Goal: Information Seeking & Learning: Learn about a topic

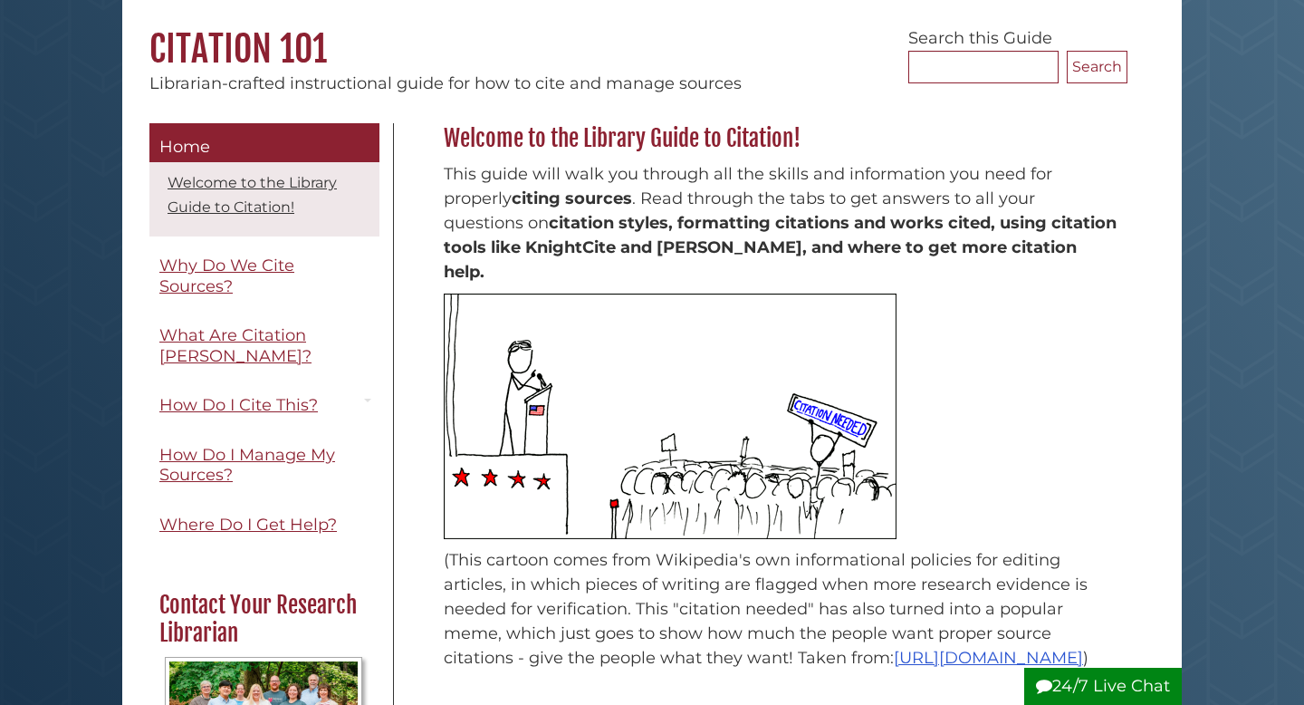
scroll to position [172, 0]
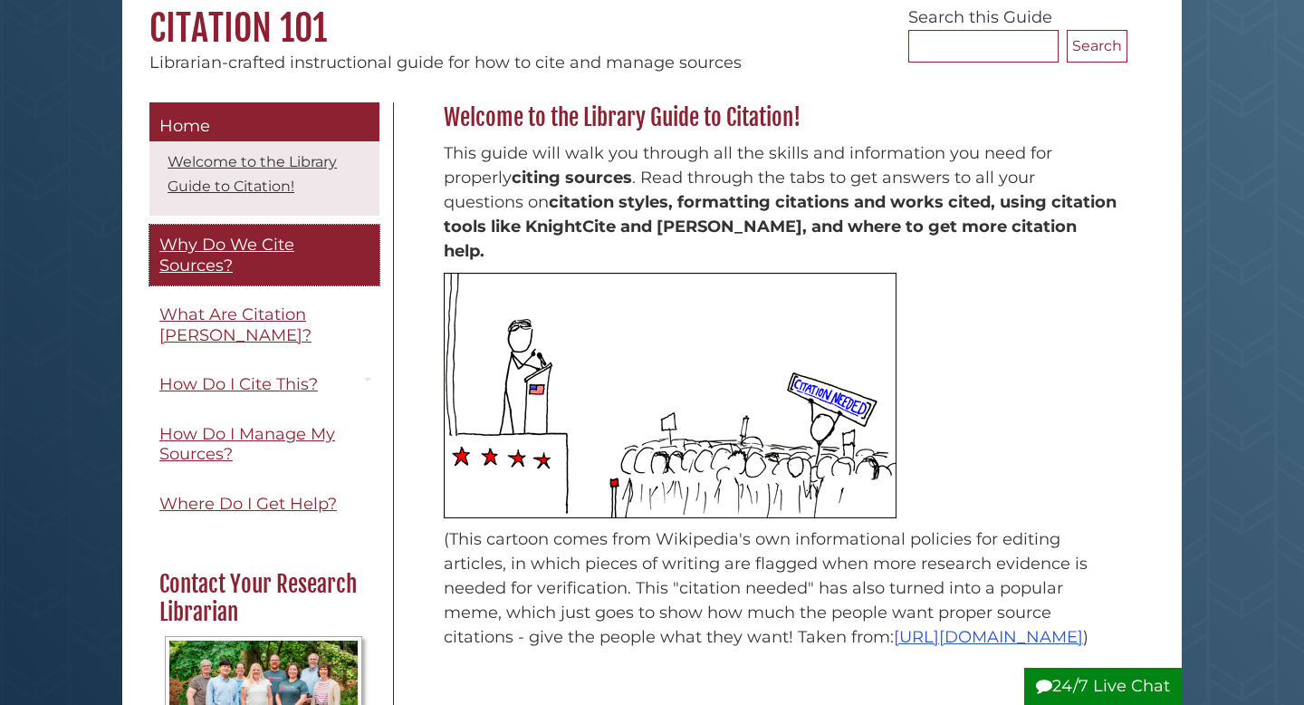
click at [244, 242] on span "Why Do We Cite Sources?" at bounding box center [226, 255] width 135 height 41
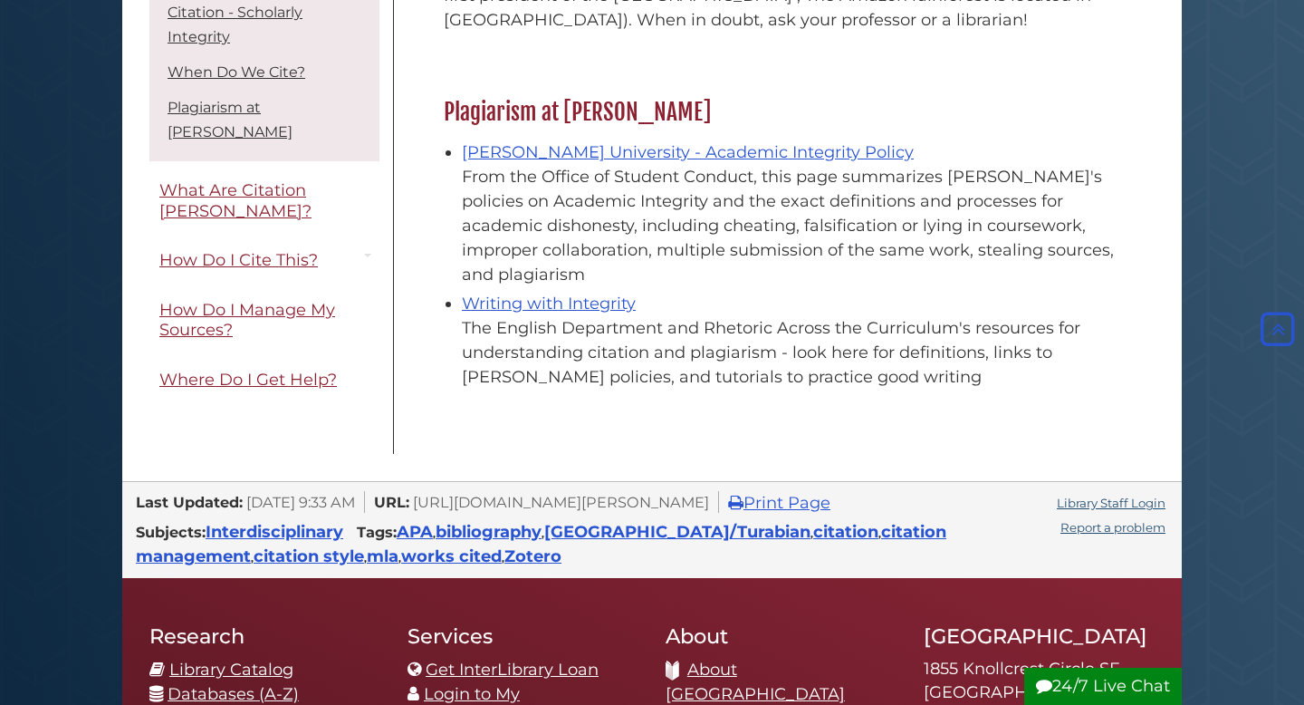
scroll to position [2103, 0]
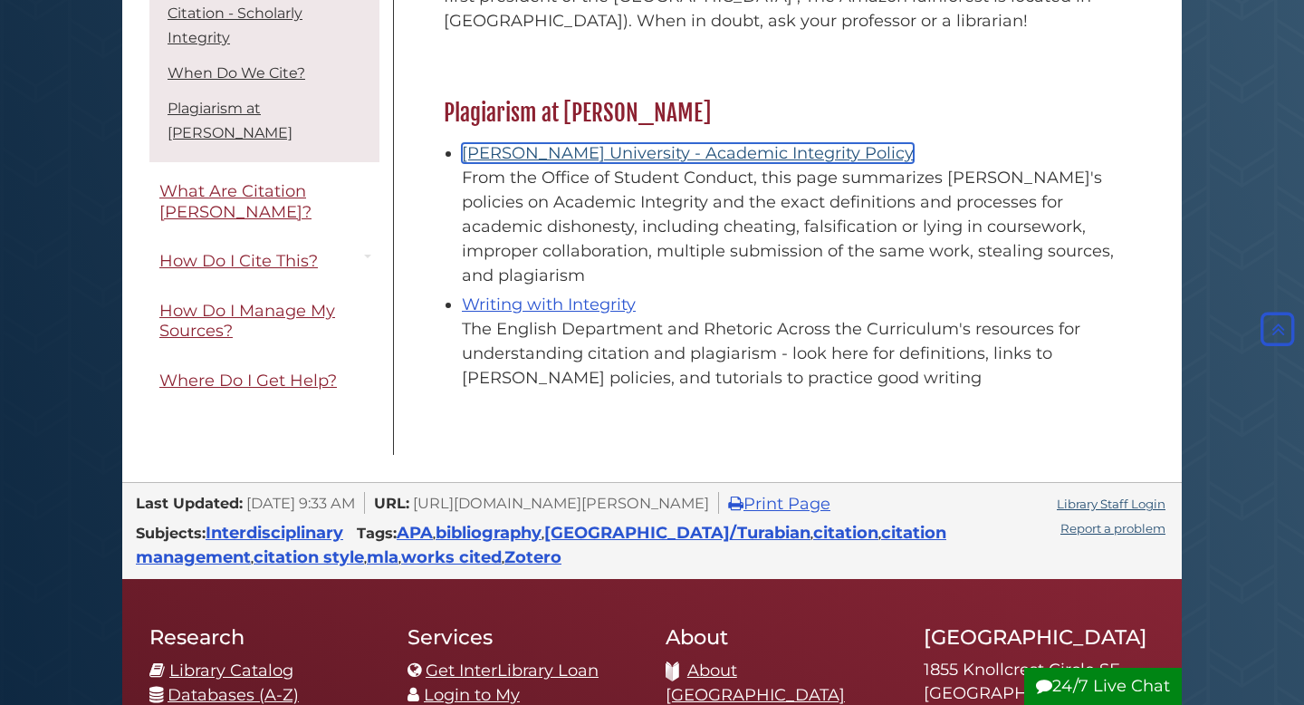
click at [560, 143] on link "Calvin University - Academic Integrity Policy" at bounding box center [688, 153] width 452 height 20
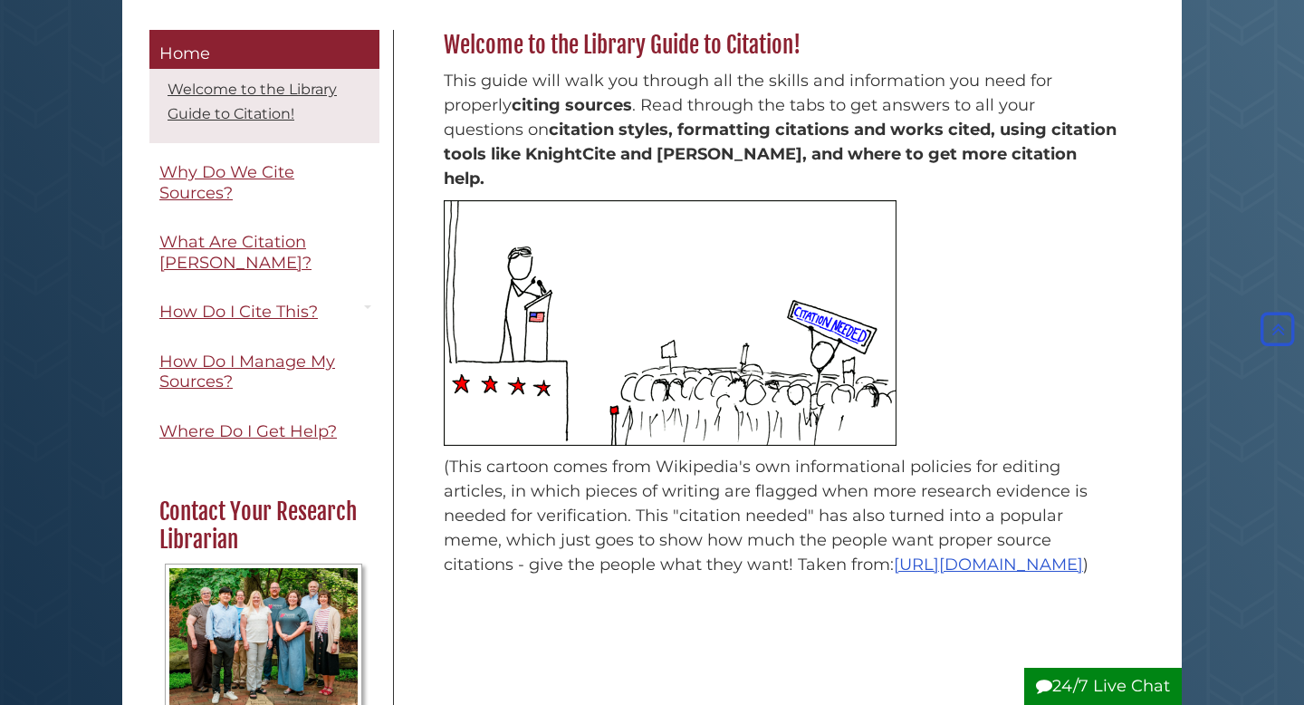
scroll to position [259, 0]
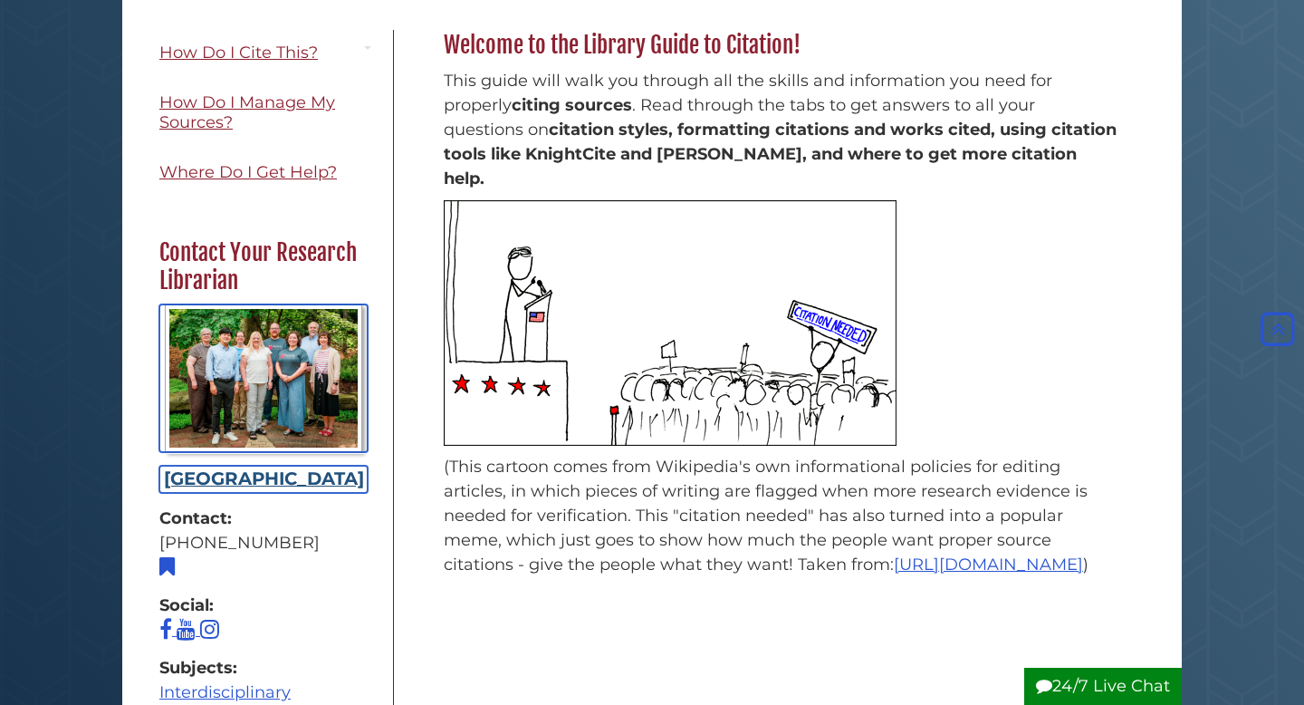
click at [264, 466] on div "Hekman Library" at bounding box center [263, 479] width 208 height 27
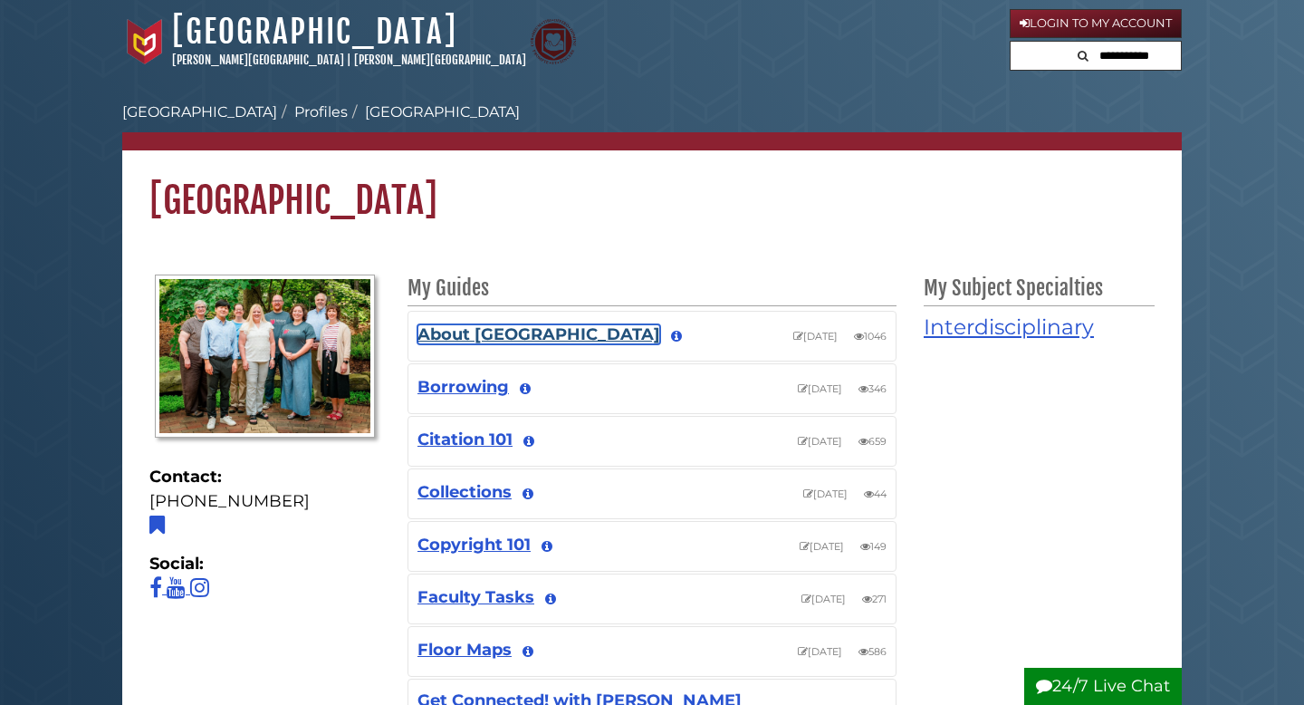
click at [490, 339] on link "About Hekman Library" at bounding box center [539, 334] width 243 height 20
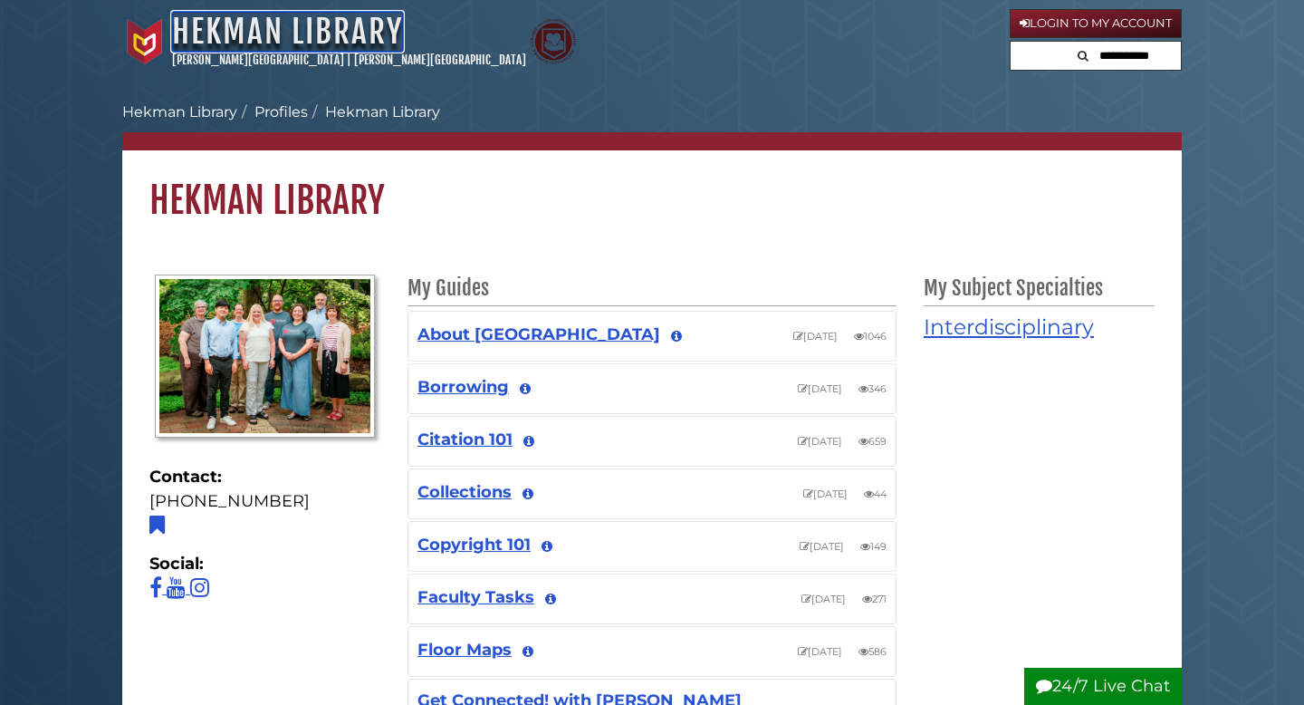
click at [351, 23] on link "Hekman Library" at bounding box center [287, 32] width 231 height 40
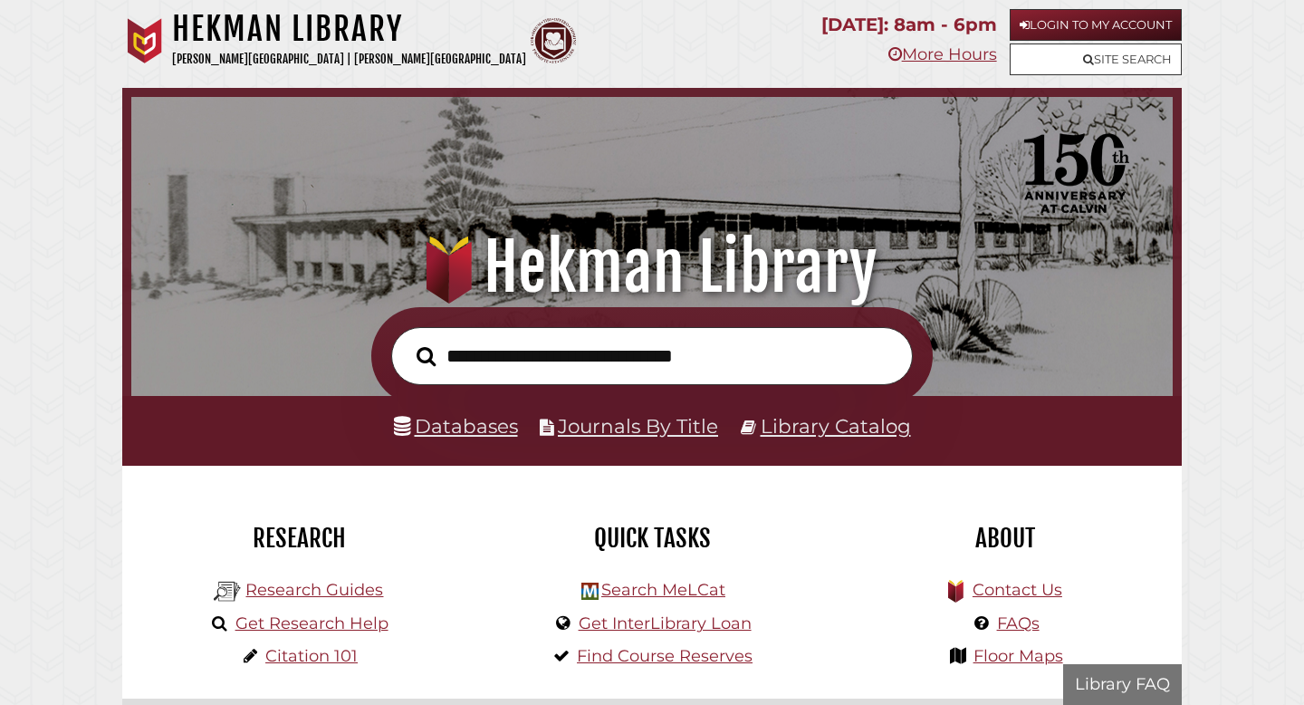
scroll to position [344, 1033]
click at [594, 323] on form at bounding box center [652, 356] width 562 height 99
click at [594, 354] on input "text" at bounding box center [652, 356] width 522 height 59
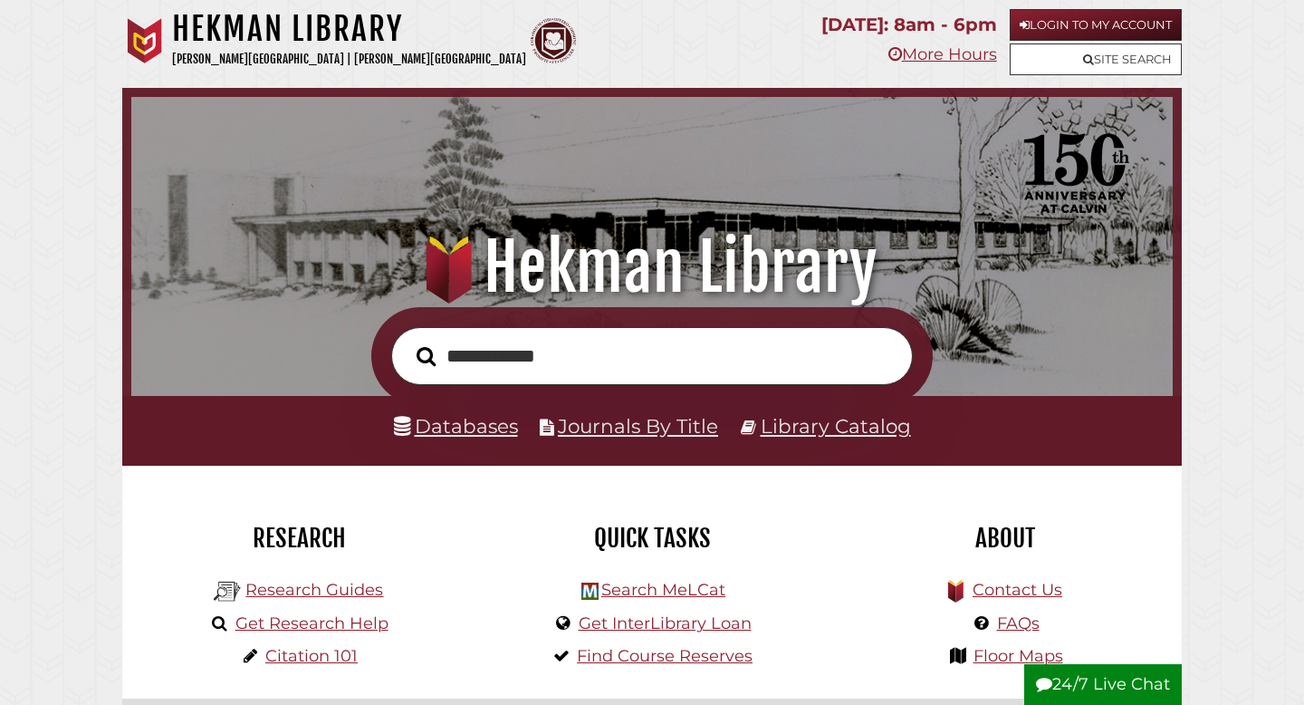
type input "**********"
click at [408, 341] on button "Search" at bounding box center [426, 356] width 37 height 30
click at [589, 372] on input "text" at bounding box center [652, 356] width 522 height 59
type input "*"
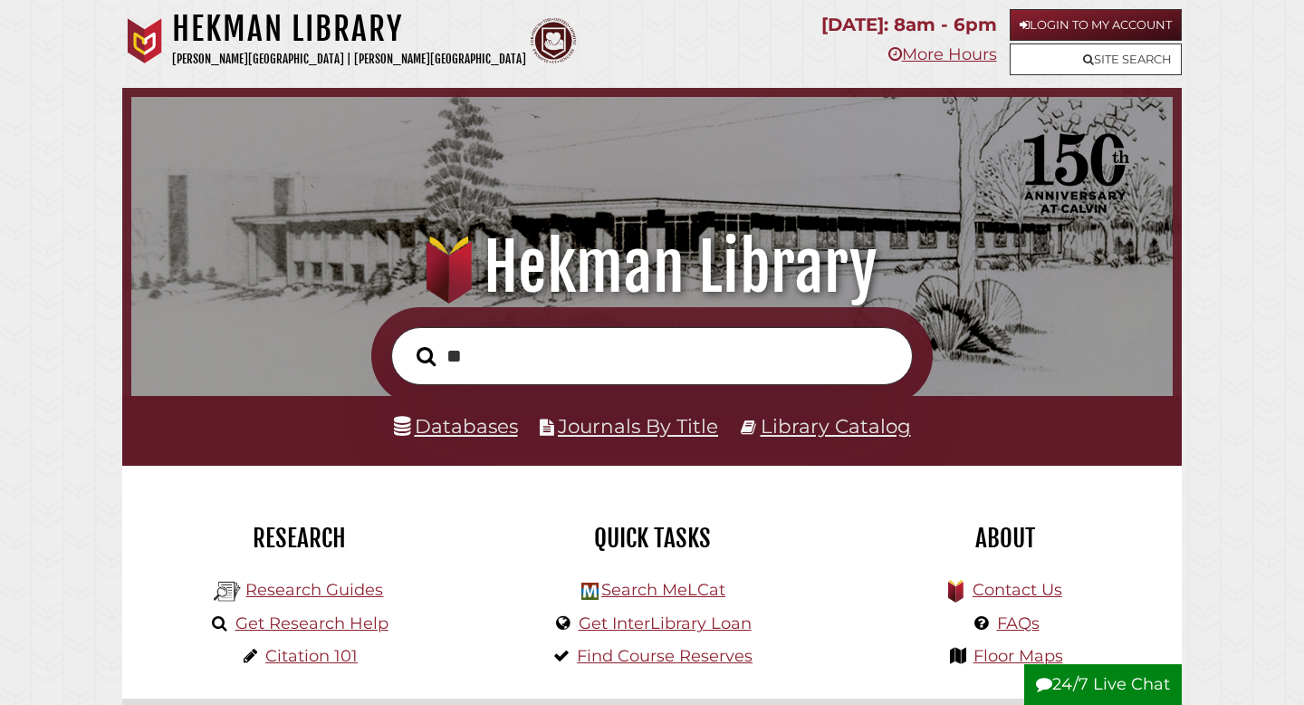
type input "*"
type input "**********"
drag, startPoint x: 715, startPoint y: 356, endPoint x: 46, endPoint y: 336, distance: 668.8
drag, startPoint x: 440, startPoint y: 366, endPoint x: 540, endPoint y: 366, distance: 99.6
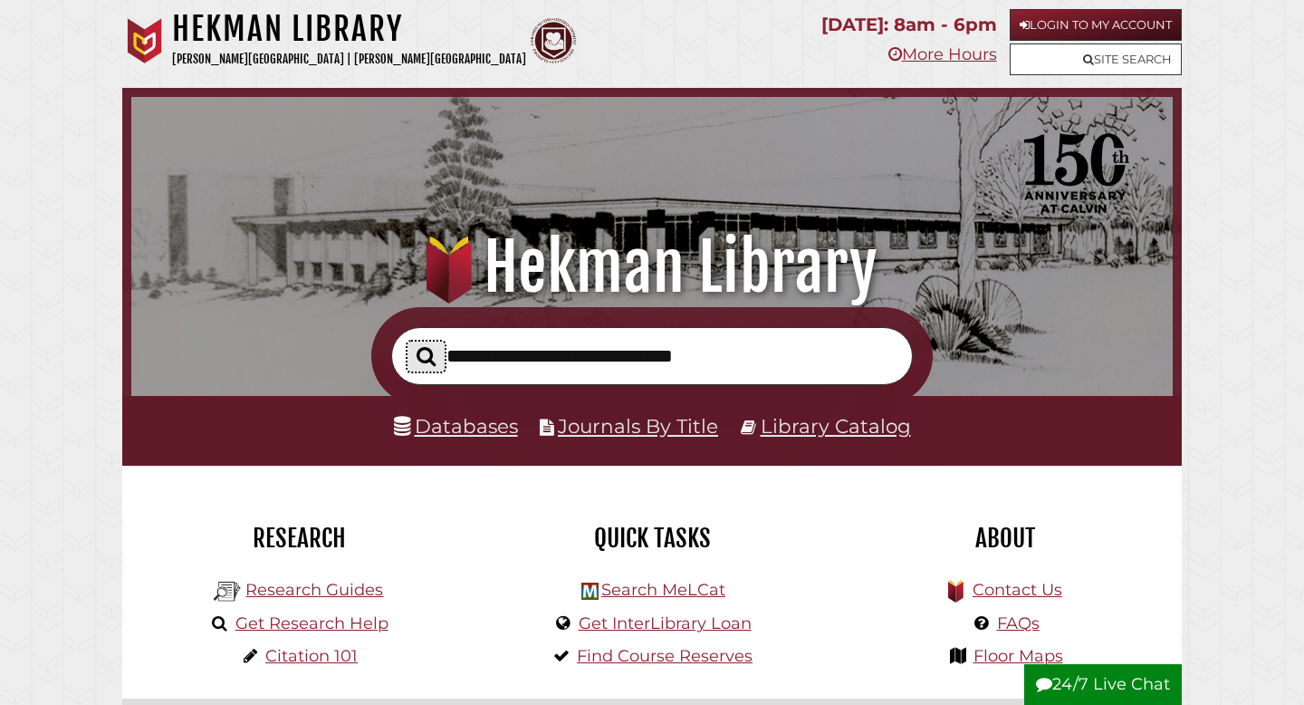
click at [540, 366] on form at bounding box center [652, 356] width 562 height 99
click at [576, 370] on input "text" at bounding box center [652, 356] width 522 height 59
click at [534, 364] on input "text" at bounding box center [652, 356] width 522 height 59
type input "*"
type input "**********"
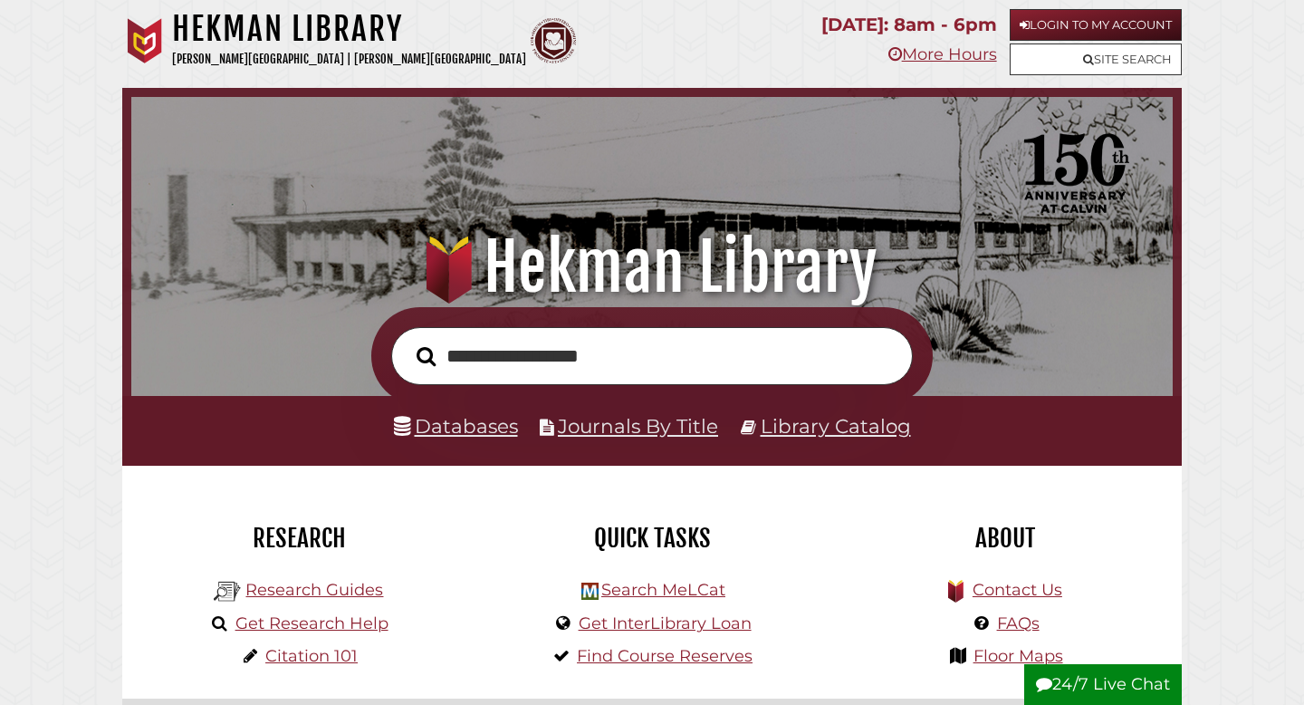
click at [408, 341] on button "Search" at bounding box center [426, 356] width 37 height 30
